Goal: Transaction & Acquisition: Purchase product/service

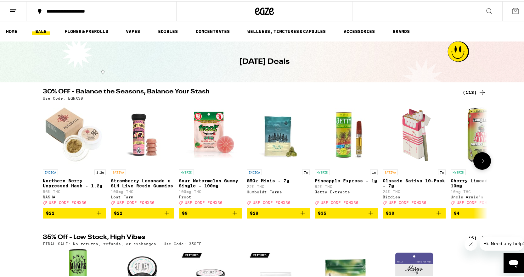
click at [480, 164] on icon at bounding box center [482, 160] width 8 height 8
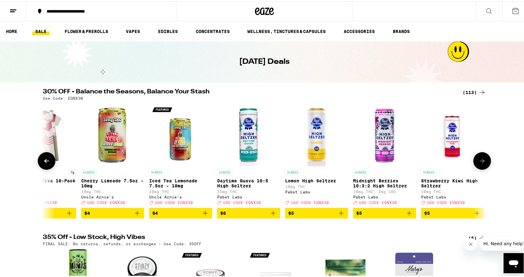
scroll to position [0, 374]
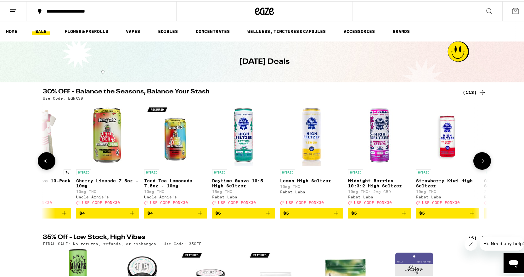
click at [480, 164] on icon at bounding box center [482, 160] width 8 height 8
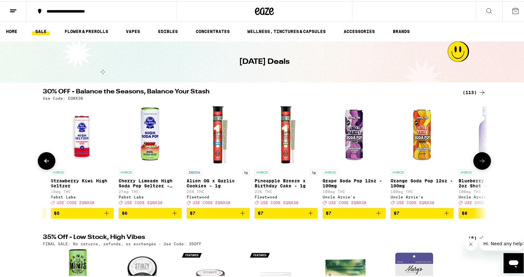
scroll to position [0, 748]
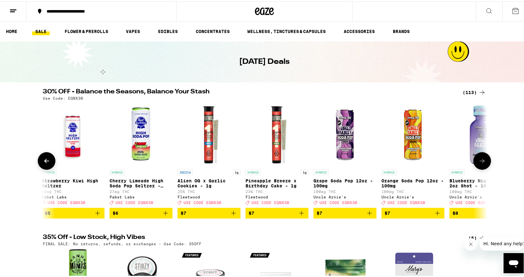
click at [480, 164] on icon at bounding box center [482, 160] width 8 height 8
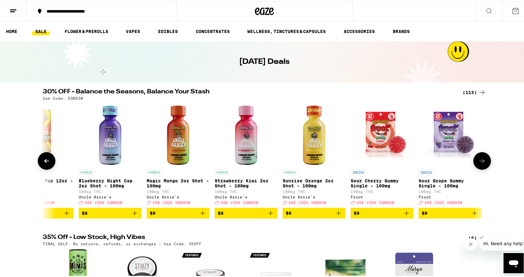
scroll to position [0, 1123]
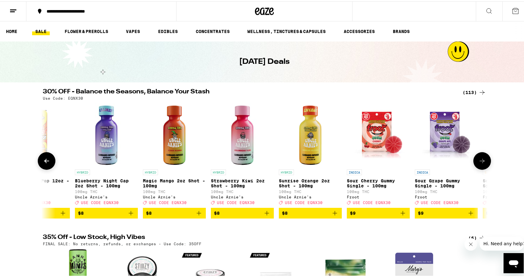
click at [480, 164] on icon at bounding box center [482, 160] width 8 height 8
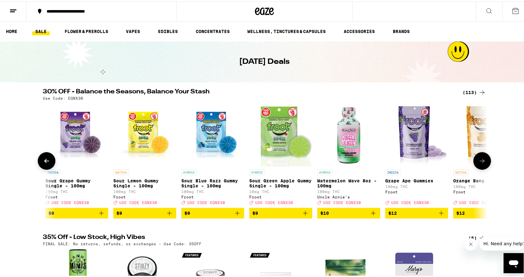
scroll to position [0, 1497]
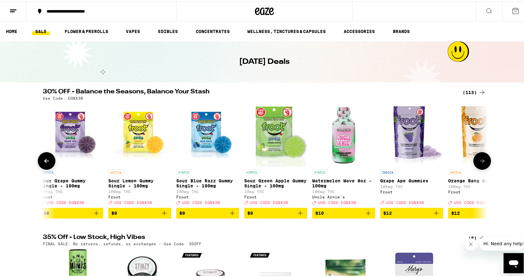
click at [480, 164] on icon at bounding box center [482, 160] width 8 height 8
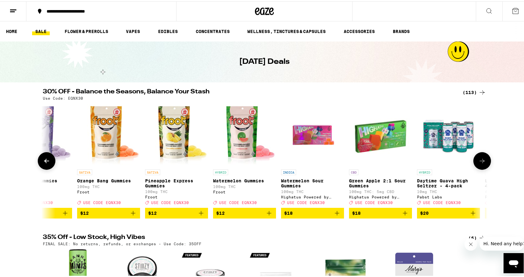
scroll to position [0, 1871]
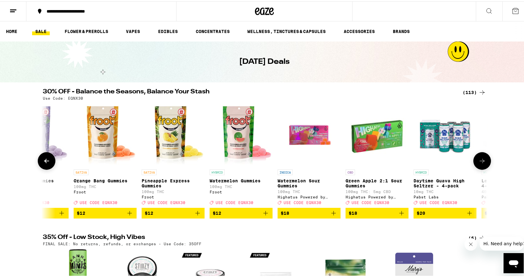
click at [332, 215] on icon "Add to bag" at bounding box center [334, 212] width 8 height 8
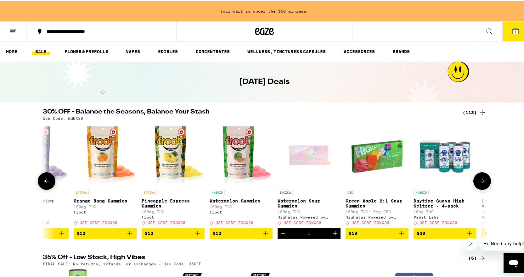
click at [478, 180] on icon at bounding box center [482, 180] width 8 height 8
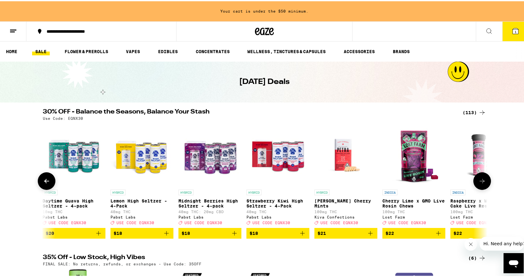
scroll to position [0, 2245]
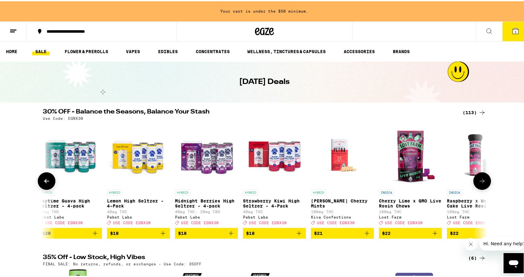
click at [478, 180] on icon at bounding box center [482, 180] width 8 height 8
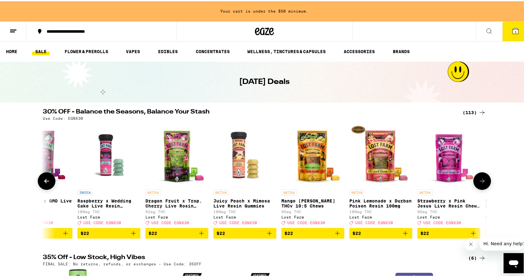
scroll to position [0, 2619]
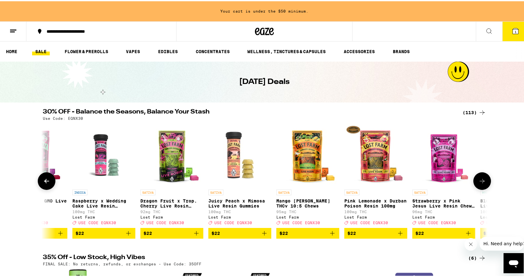
click at [478, 180] on icon at bounding box center [482, 180] width 8 height 8
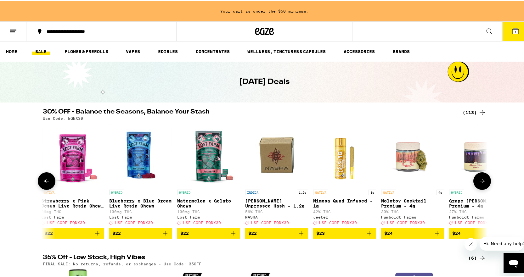
scroll to position [0, 2994]
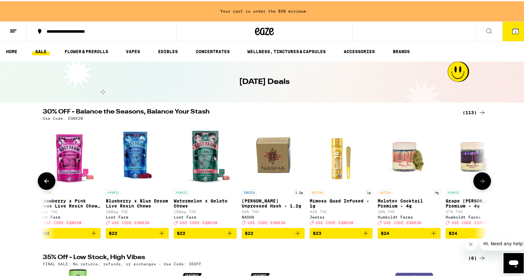
click at [478, 180] on icon at bounding box center [482, 180] width 8 height 8
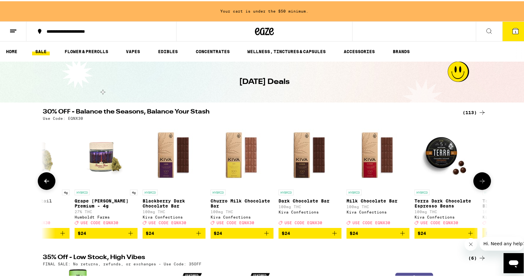
scroll to position [0, 3368]
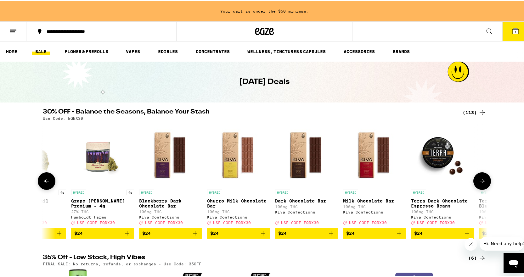
click at [478, 180] on icon at bounding box center [482, 180] width 8 height 8
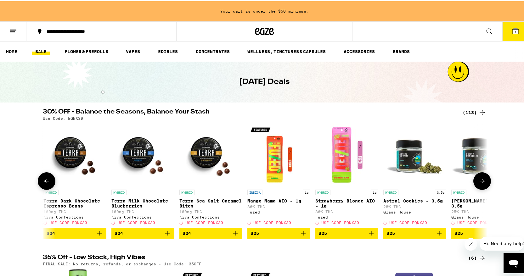
scroll to position [0, 3742]
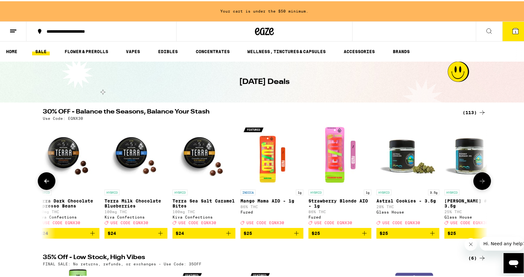
click at [478, 180] on icon at bounding box center [482, 180] width 8 height 8
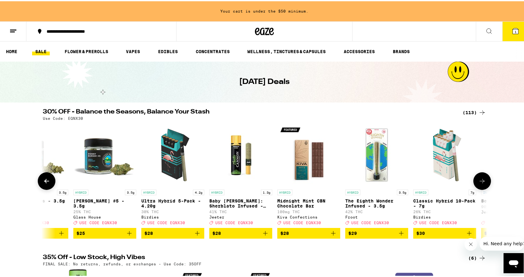
scroll to position [0, 4116]
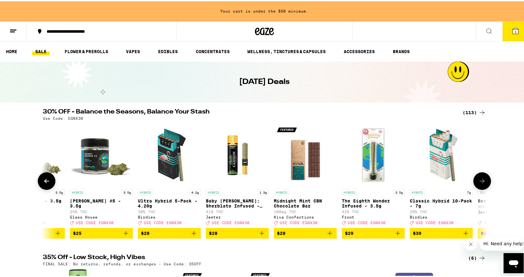
click at [478, 180] on icon at bounding box center [482, 180] width 8 height 8
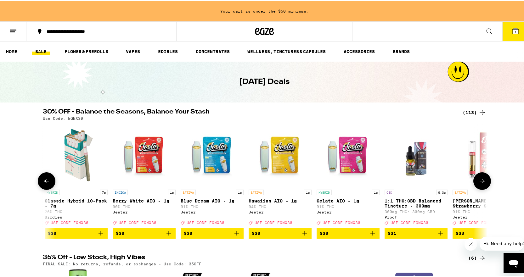
scroll to position [0, 4490]
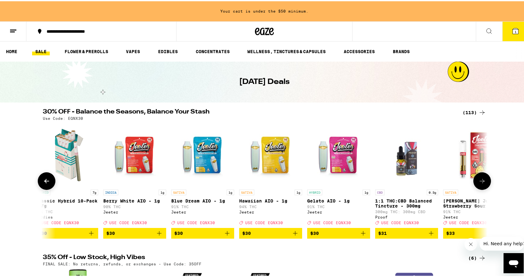
click at [361, 236] on icon "Add to bag" at bounding box center [363, 232] width 8 height 8
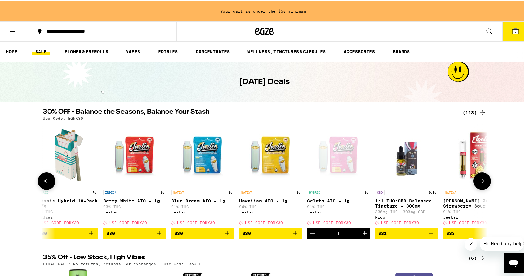
click at [480, 184] on icon at bounding box center [482, 180] width 8 height 8
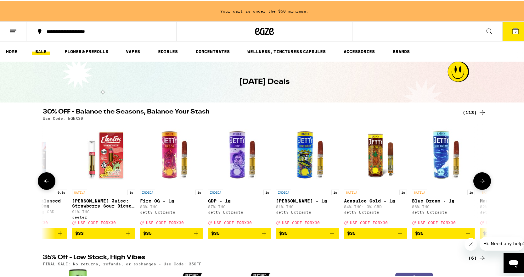
scroll to position [0, 4865]
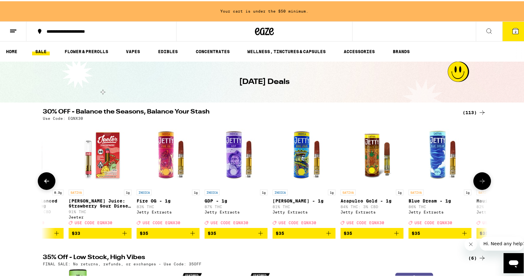
click at [480, 184] on icon at bounding box center [482, 180] width 8 height 8
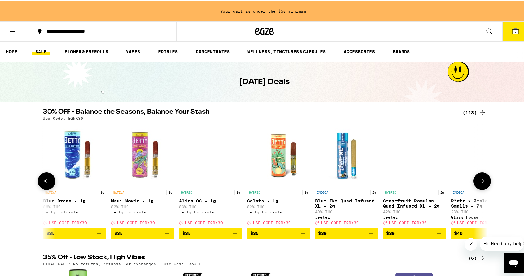
scroll to position [0, 5239]
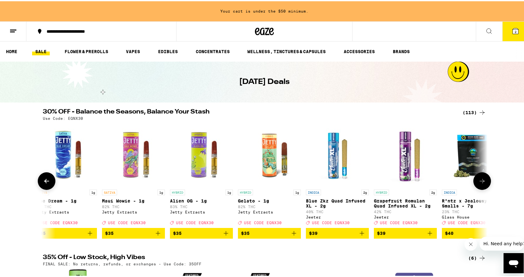
click at [480, 184] on icon at bounding box center [482, 180] width 8 height 8
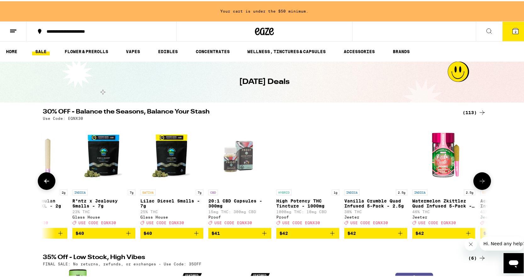
scroll to position [0, 5613]
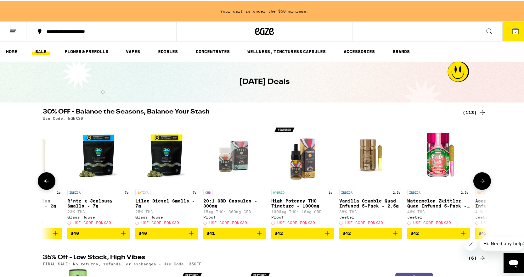
click at [480, 184] on icon at bounding box center [482, 180] width 8 height 8
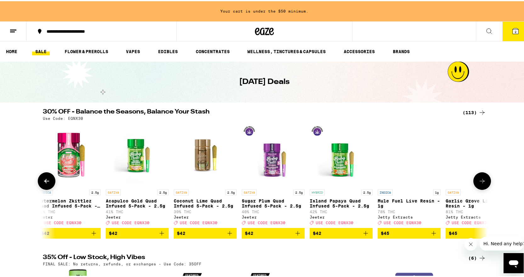
scroll to position [0, 5987]
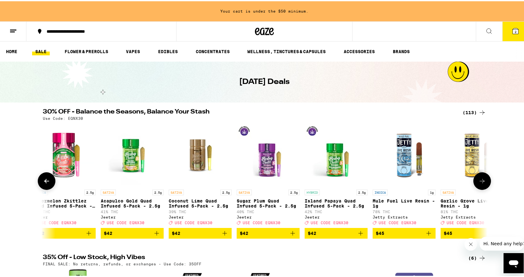
click at [480, 184] on icon at bounding box center [482, 180] width 8 height 8
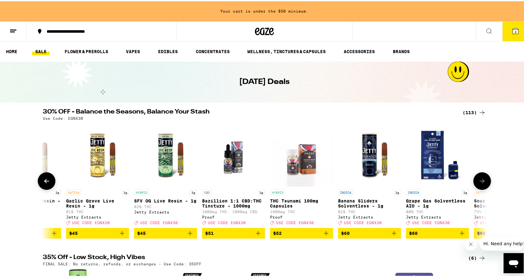
click at [480, 184] on icon at bounding box center [482, 180] width 8 height 8
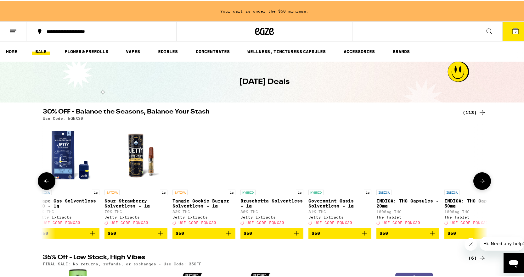
scroll to position [0, 6736]
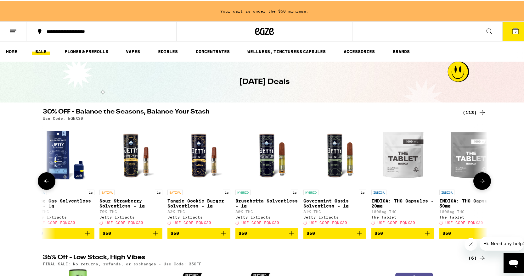
click at [45, 184] on icon at bounding box center [47, 180] width 8 height 8
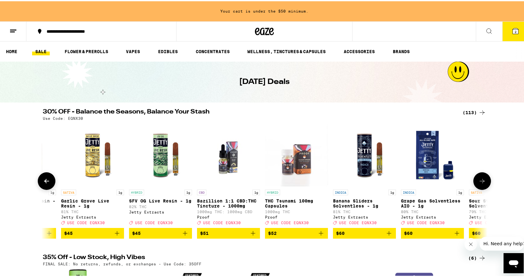
scroll to position [0, 6361]
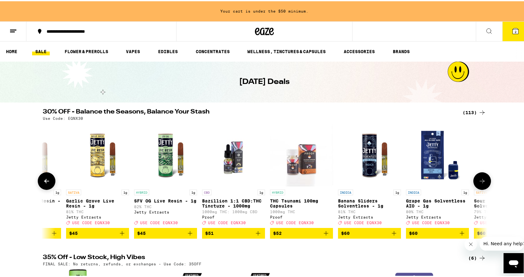
click at [479, 180] on icon at bounding box center [482, 180] width 8 height 8
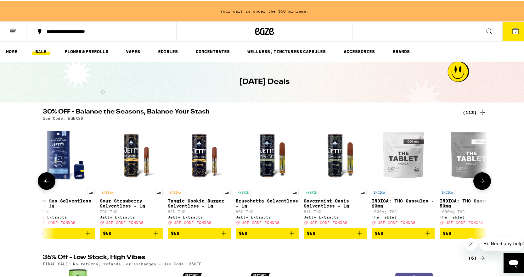
scroll to position [0, 6736]
click at [479, 180] on icon at bounding box center [482, 180] width 8 height 8
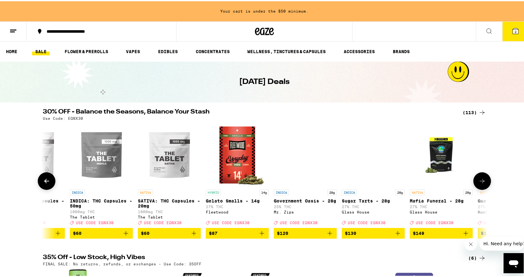
scroll to position [0, 7110]
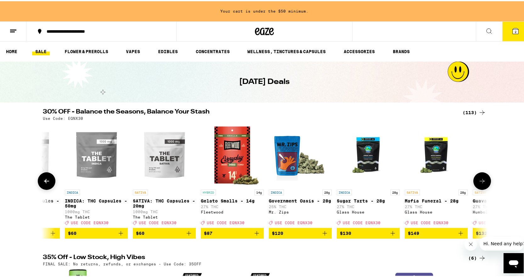
click at [479, 180] on icon at bounding box center [482, 180] width 8 height 8
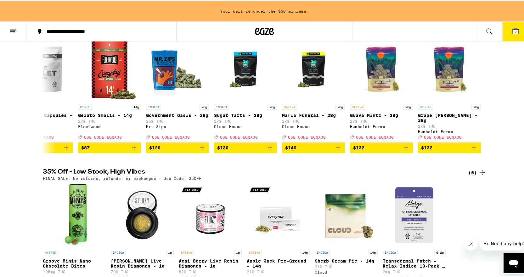
scroll to position [94, 0]
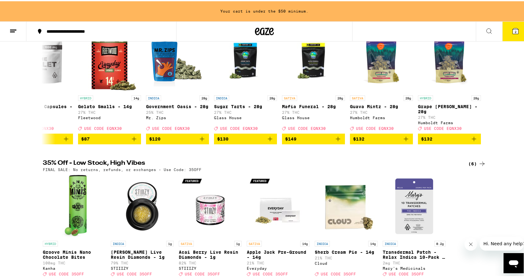
click at [479, 166] on icon at bounding box center [482, 163] width 8 height 8
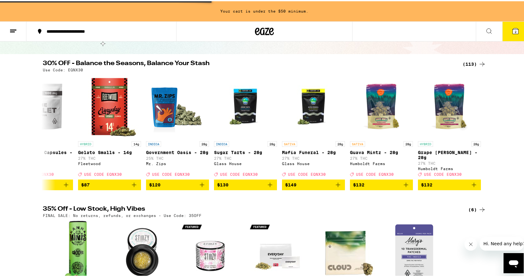
scroll to position [0, 0]
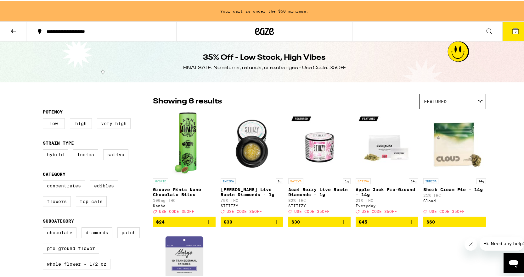
click at [109, 123] on label "Very High" at bounding box center [114, 122] width 34 height 11
click at [44, 118] on input "Very High" at bounding box center [44, 118] width 0 height 0
checkbox input "true"
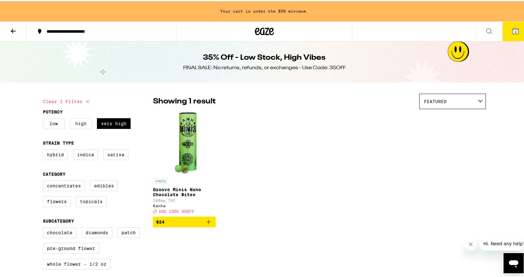
click at [82, 124] on label "High" at bounding box center [81, 122] width 22 height 11
click at [44, 118] on input "High" at bounding box center [44, 118] width 0 height 0
checkbox input "true"
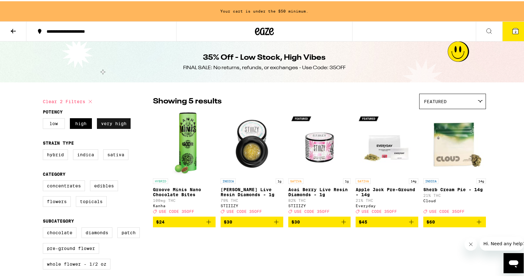
click at [105, 122] on label "Very High" at bounding box center [114, 122] width 34 height 11
click at [44, 118] on input "Very High" at bounding box center [44, 118] width 0 height 0
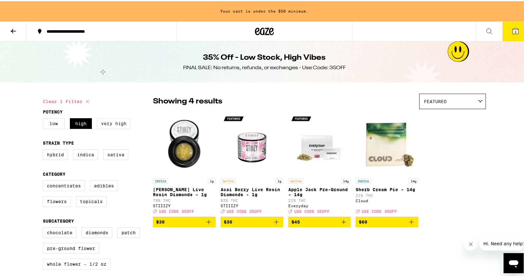
click at [105, 122] on label "Very High" at bounding box center [114, 122] width 34 height 11
click at [44, 118] on input "Very High" at bounding box center [44, 118] width 0 height 0
checkbox input "true"
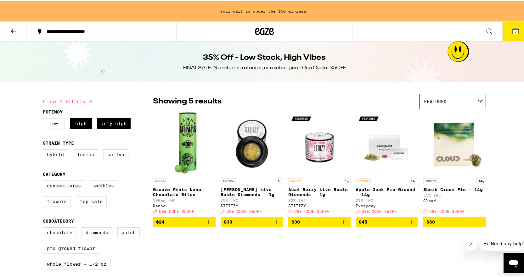
click at [14, 28] on icon at bounding box center [13, 30] width 8 height 8
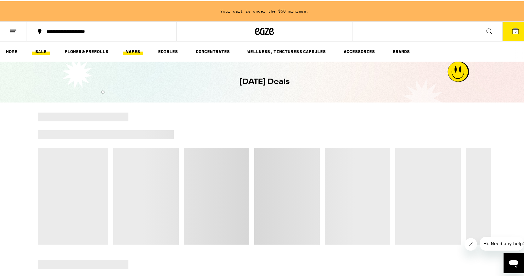
click at [132, 49] on link "VAPES" at bounding box center [133, 51] width 20 height 8
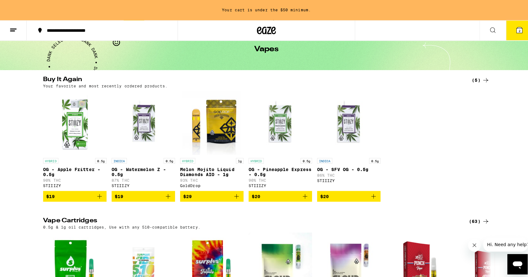
scroll to position [31, 0]
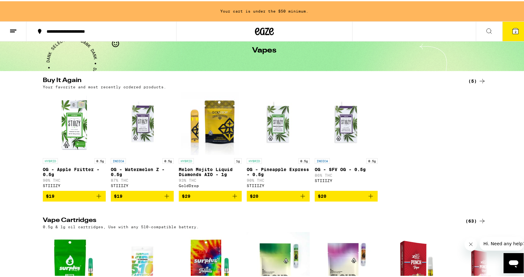
click at [512, 28] on icon at bounding box center [515, 30] width 6 height 6
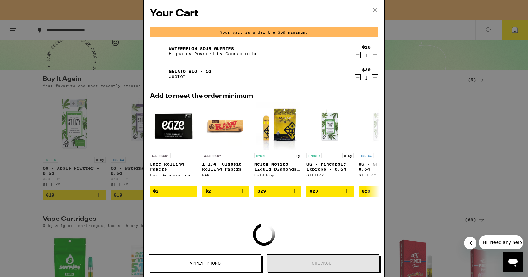
click at [191, 69] on link "Gelato AIO - 1g" at bounding box center [190, 71] width 42 height 5
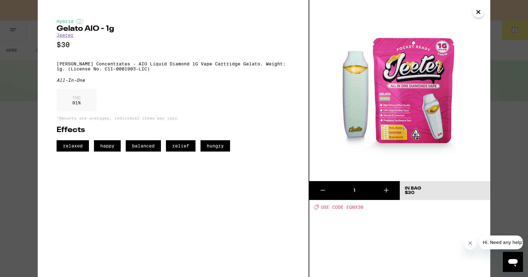
click at [352, 207] on span "USE CODE EQNX30" at bounding box center [342, 207] width 42 height 5
copy span "EQNX30"
click at [275, 152] on div "relaxed happy balanced relief hungry" at bounding box center [173, 145] width 233 height 11
click at [70, 34] on link "Jeeter" at bounding box center [65, 35] width 17 height 5
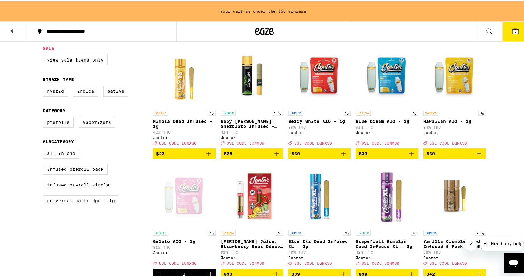
scroll to position [189, 0]
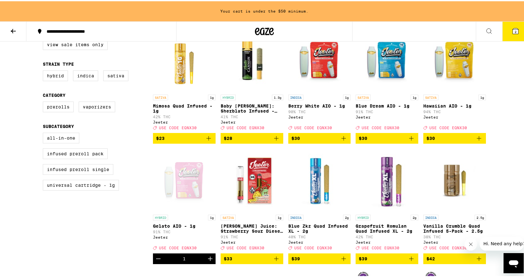
click at [156, 261] on icon "Decrement" at bounding box center [158, 258] width 8 height 8
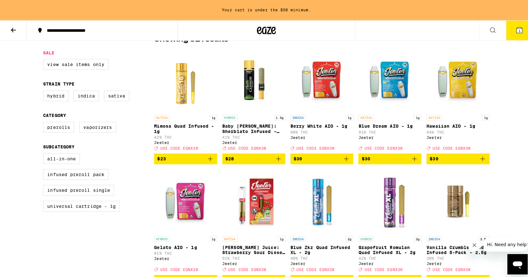
scroll to position [157, 0]
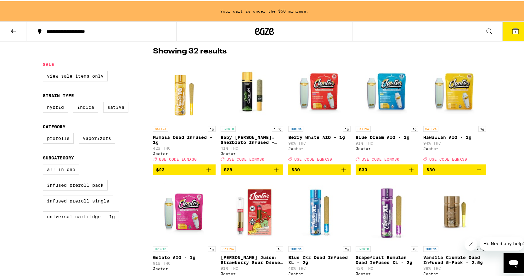
click at [341, 172] on icon "Add to bag" at bounding box center [344, 169] width 8 height 8
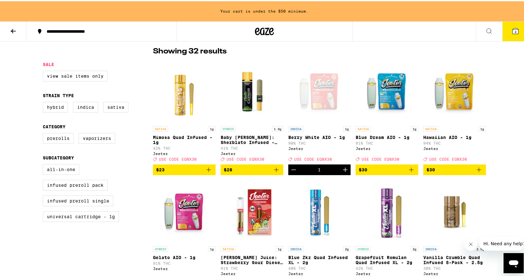
click at [511, 33] on icon at bounding box center [515, 30] width 8 height 8
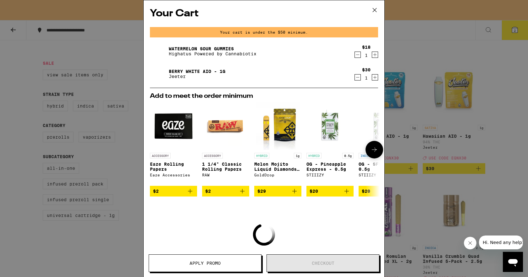
click at [295, 194] on icon "Add to bag" at bounding box center [295, 191] width 8 height 8
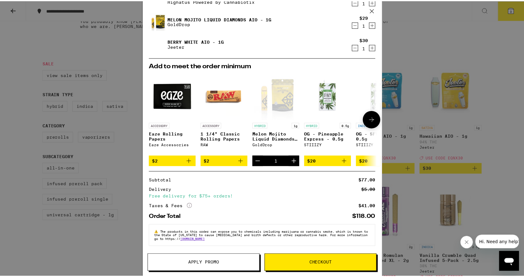
scroll to position [36, 0]
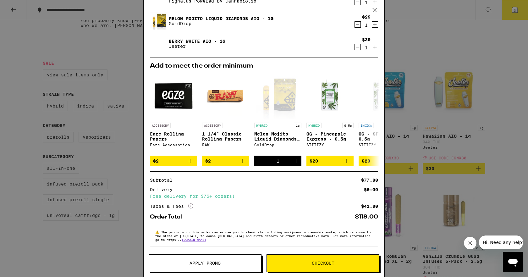
click at [241, 259] on button "Apply Promo" at bounding box center [205, 263] width 113 height 18
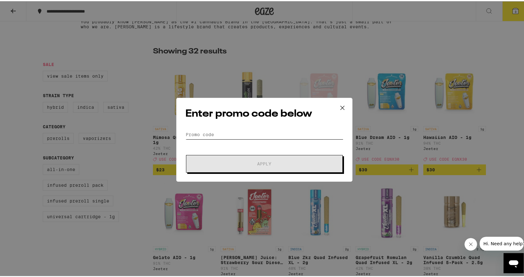
click at [227, 135] on input "Promo Code" at bounding box center [264, 133] width 158 height 9
paste input "EQNX30"
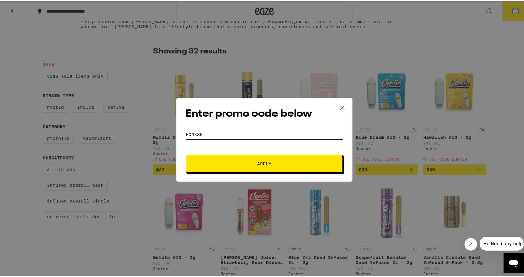
type input "EQNX30"
click at [260, 167] on button "Apply" at bounding box center [264, 163] width 157 height 18
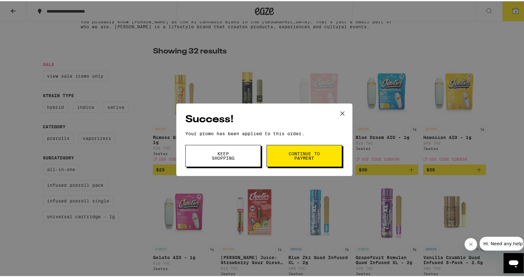
click at [296, 156] on span "Continue to payment" at bounding box center [304, 154] width 32 height 9
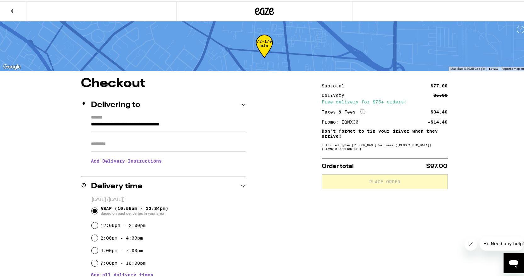
scroll to position [31, 0]
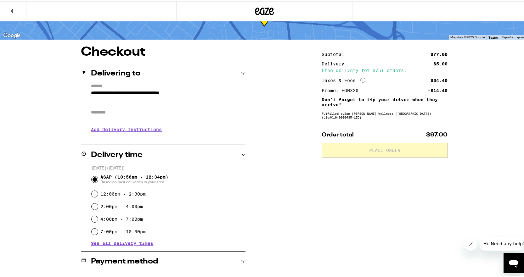
click at [116, 131] on h3 "Add Delivery Instructions" at bounding box center [168, 128] width 154 height 14
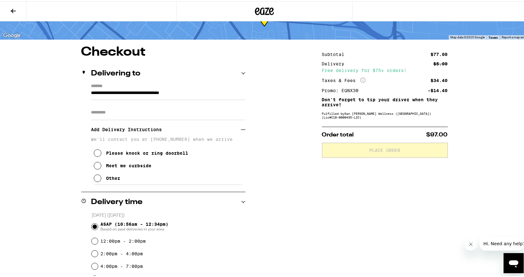
click at [98, 180] on icon at bounding box center [98, 177] width 8 height 8
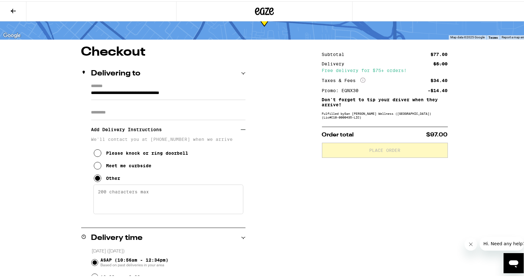
click at [104, 195] on textarea "Enter any other delivery instructions you want driver to know" at bounding box center [168, 198] width 150 height 30
click at [96, 194] on textarea "meet me at back of building" at bounding box center [168, 198] width 150 height 30
click at [214, 196] on textarea "Call and meet me at back of building" at bounding box center [168, 198] width 150 height 30
type textarea "Call and meet me at back of building. Do not come inside building. 650.999.1180"
click at [280, 190] on div "**********" at bounding box center [264, 270] width 453 height 451
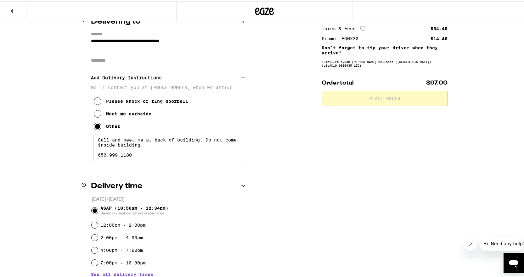
scroll to position [94, 0]
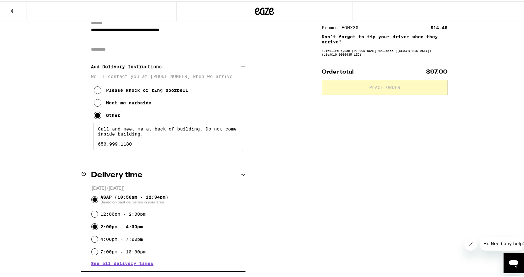
click at [92, 225] on input "2:00pm - 4:00pm" at bounding box center [95, 225] width 6 height 6
radio input "true"
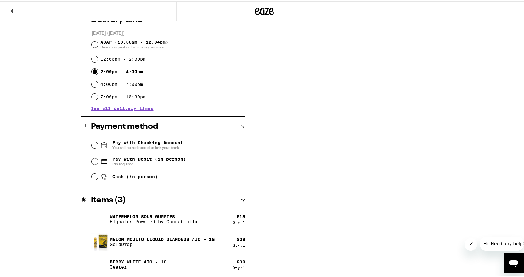
scroll to position [250, 0]
click at [377, 193] on div "Subtotal $77.00 Delivery $5.00 Free delivery for $75+ orders! Taxes & Fees More…" at bounding box center [385, 51] width 126 height 451
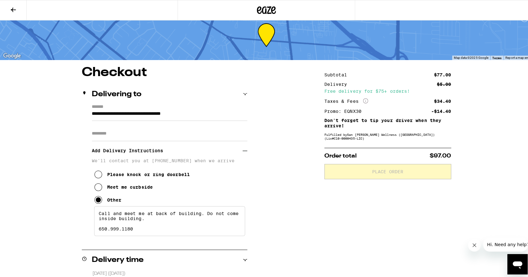
scroll to position [0, 0]
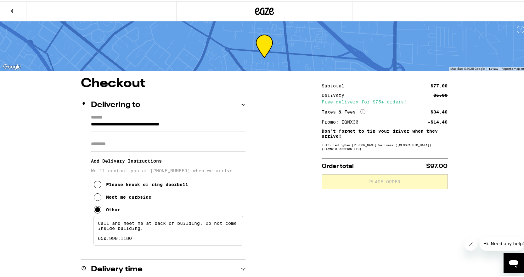
click at [14, 8] on icon at bounding box center [13, 10] width 8 height 8
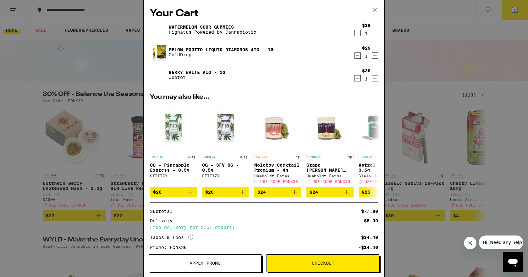
click at [355, 32] on icon "Decrement" at bounding box center [358, 33] width 6 height 8
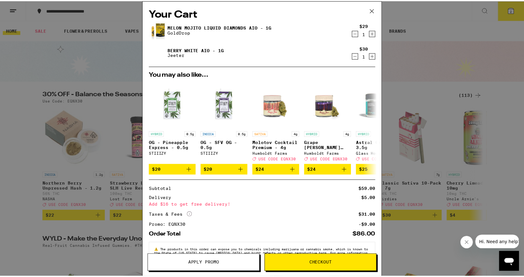
scroll to position [23, 0]
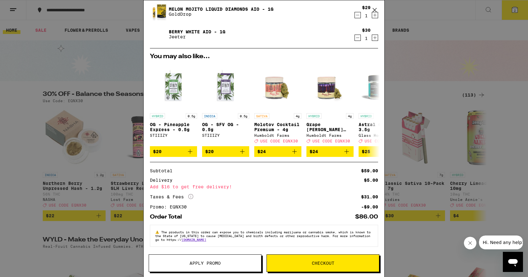
click at [334, 263] on span "Checkout" at bounding box center [323, 263] width 23 height 4
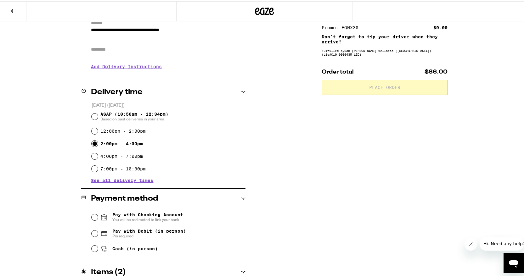
scroll to position [63, 0]
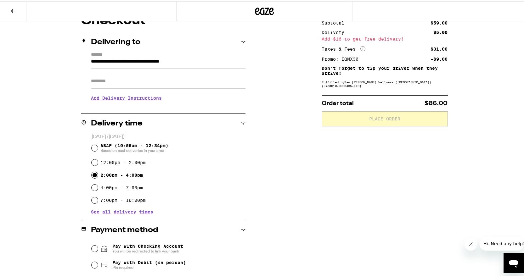
click at [114, 101] on h3 "Add Delivery Instructions" at bounding box center [168, 97] width 154 height 14
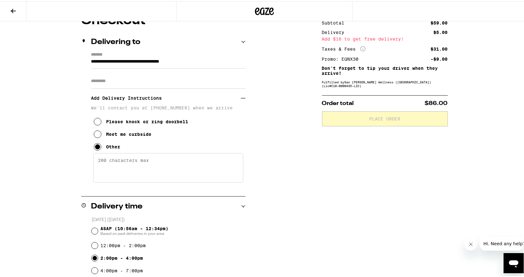
click at [116, 165] on textarea "Enter any other delivery instructions you want driver to know" at bounding box center [168, 167] width 150 height 30
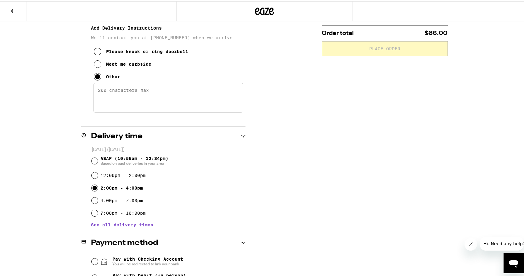
scroll to position [133, 0]
click at [120, 93] on textarea "Enter any other delivery instructions you want driver to know" at bounding box center [168, 97] width 150 height 30
click at [110, 92] on textarea "Call and meet me in back of building. Do not come inside building." at bounding box center [168, 97] width 150 height 30
click at [162, 100] on textarea "Call and meet me in back of building. Do not come inside building." at bounding box center [168, 97] width 150 height 30
click at [147, 91] on textarea "Call and meet me in back of building. Do not come inside building. 650.999.1180" at bounding box center [168, 97] width 150 height 30
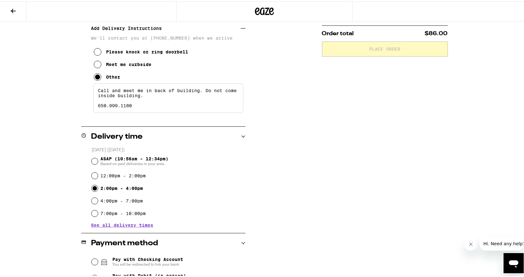
click at [147, 91] on textarea "Call and meet me in back of building. Do not come inside building. 650.999.1180" at bounding box center [168, 97] width 150 height 30
click at [176, 98] on textarea "Call and meet me at back of building. Do not come inside building. 650.999.1180" at bounding box center [168, 97] width 150 height 30
drag, startPoint x: 220, startPoint y: 92, endPoint x: 205, endPoint y: 91, distance: 15.1
click at [205, 91] on textarea "Call and meet me at back of building. Do not come inside building. 650.999.1180" at bounding box center [168, 97] width 150 height 30
click at [211, 100] on textarea "Call and meet me at back of building. DO NOT come inside building. 650.999.1180" at bounding box center [168, 97] width 150 height 30
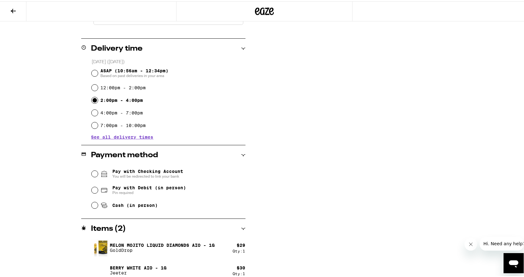
scroll to position [227, 0]
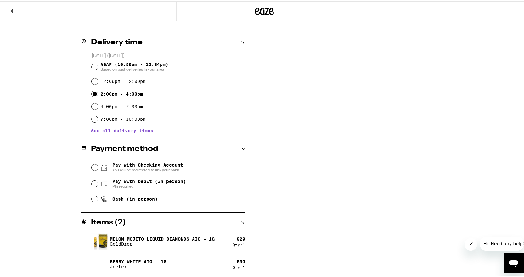
type textarea "Call and meet me at back of building. DO NOT come inside building. 650.999.1180"
click at [301, 169] on div "**********" at bounding box center [264, 63] width 453 height 428
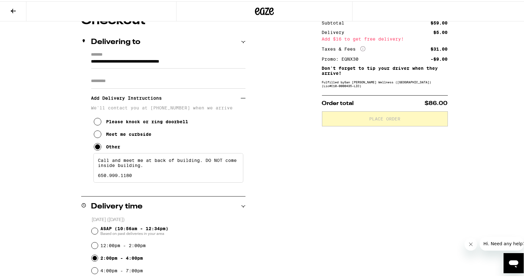
scroll to position [0, 0]
